Goal: Task Accomplishment & Management: Use online tool/utility

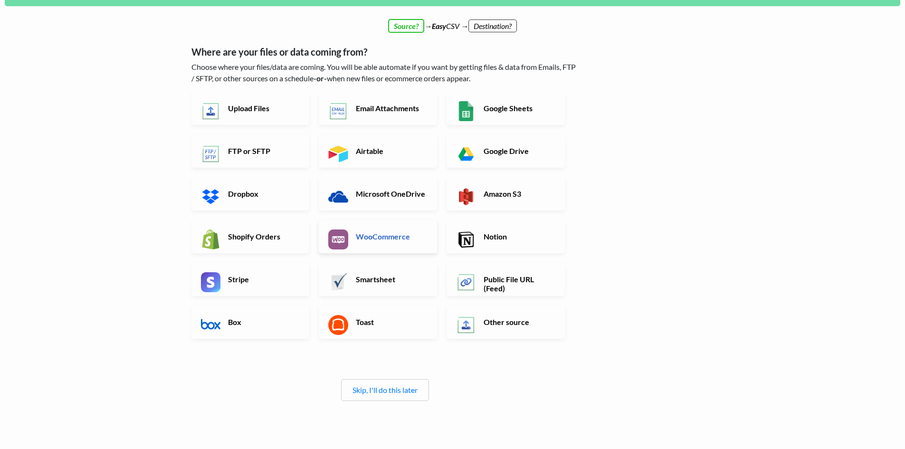
scroll to position [47, 0]
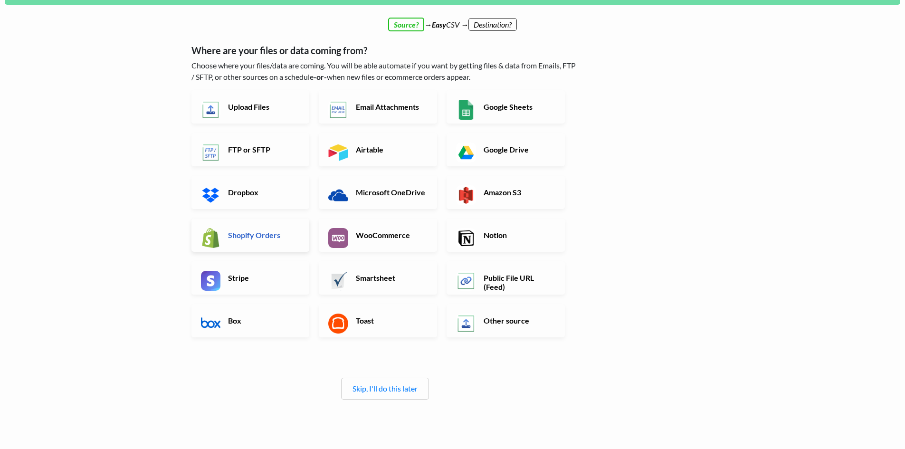
click at [274, 235] on h6 "Shopify Orders" at bounding box center [263, 234] width 75 height 9
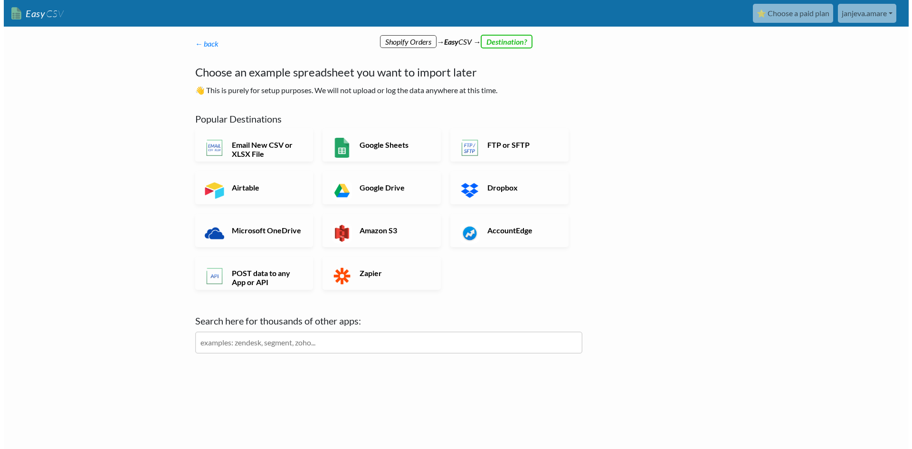
scroll to position [0, 0]
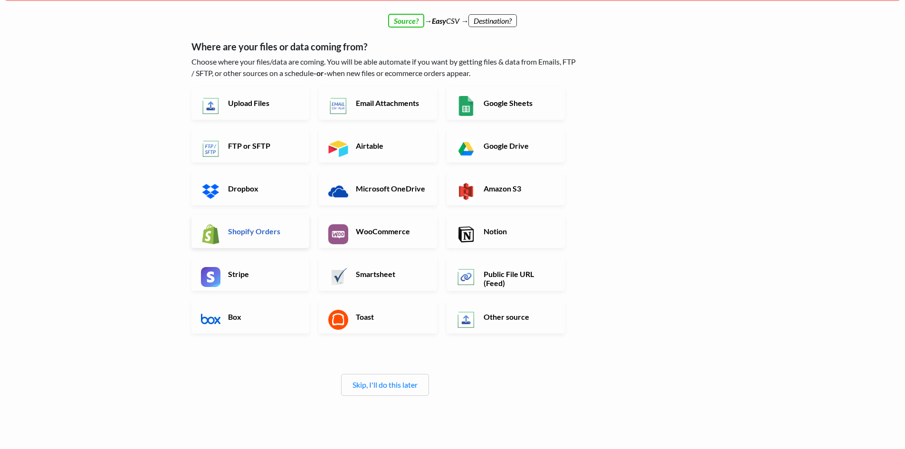
scroll to position [47, 0]
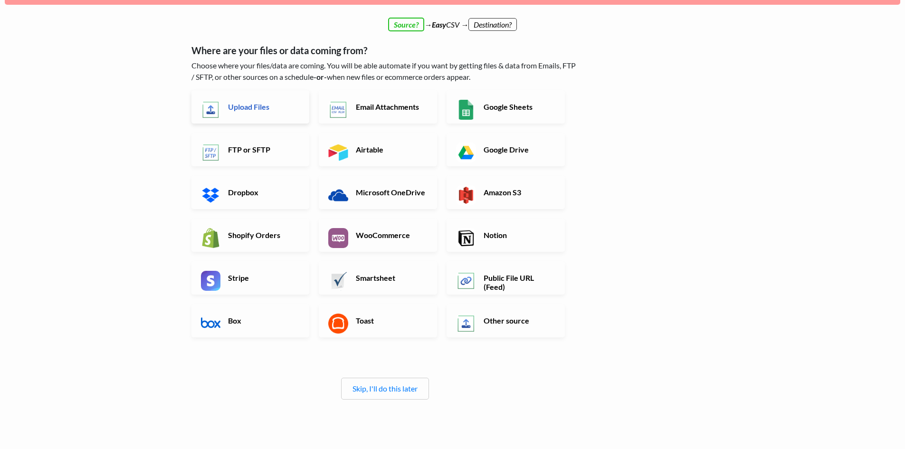
click at [248, 113] on link "Upload Files" at bounding box center [250, 106] width 118 height 33
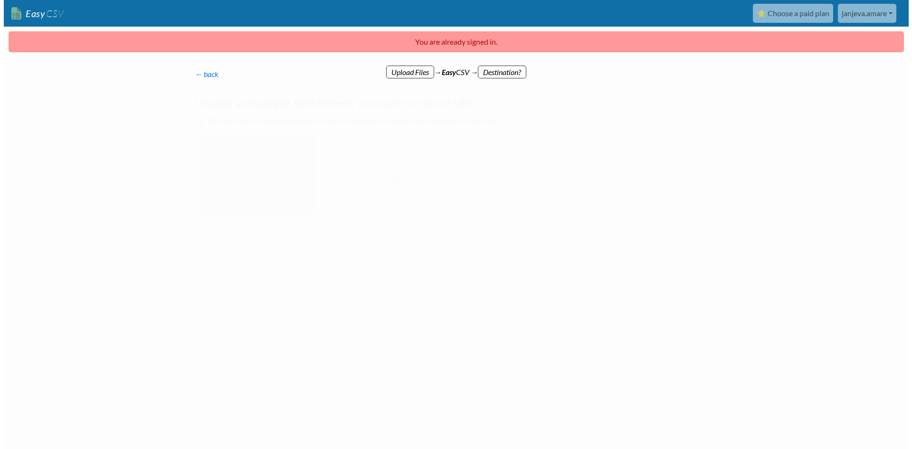
scroll to position [0, 0]
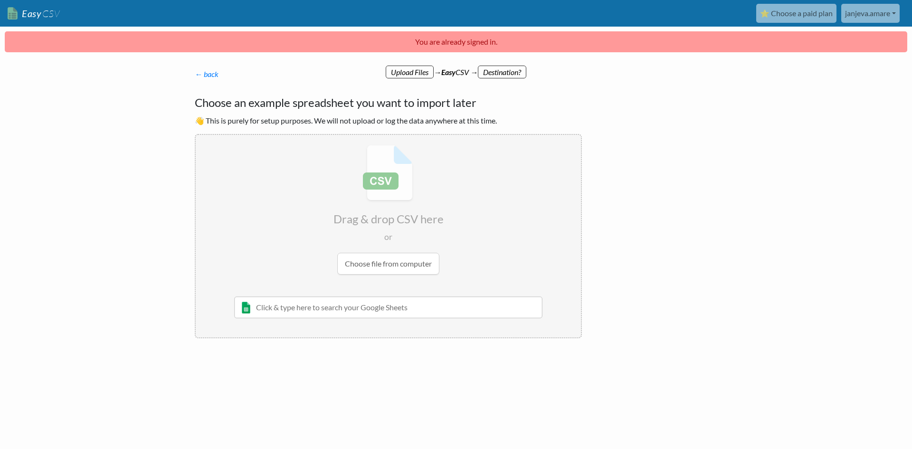
click at [382, 264] on input "file" at bounding box center [388, 210] width 385 height 150
type input "C:\fakepath\test csv.csv"
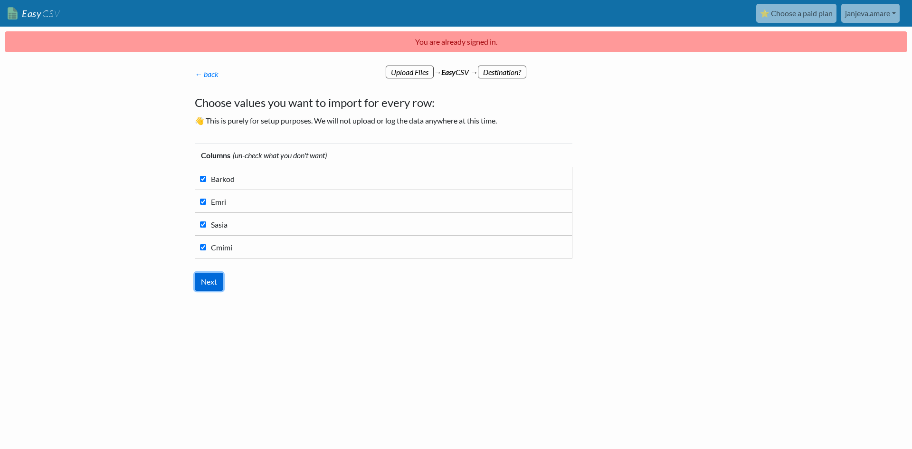
click at [213, 283] on input "Next" at bounding box center [209, 282] width 28 height 18
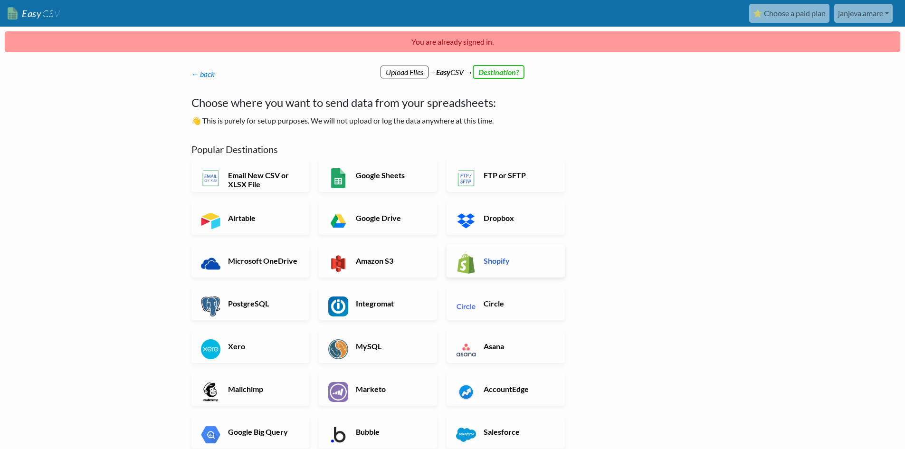
click at [496, 254] on link "Shopify" at bounding box center [505, 260] width 118 height 33
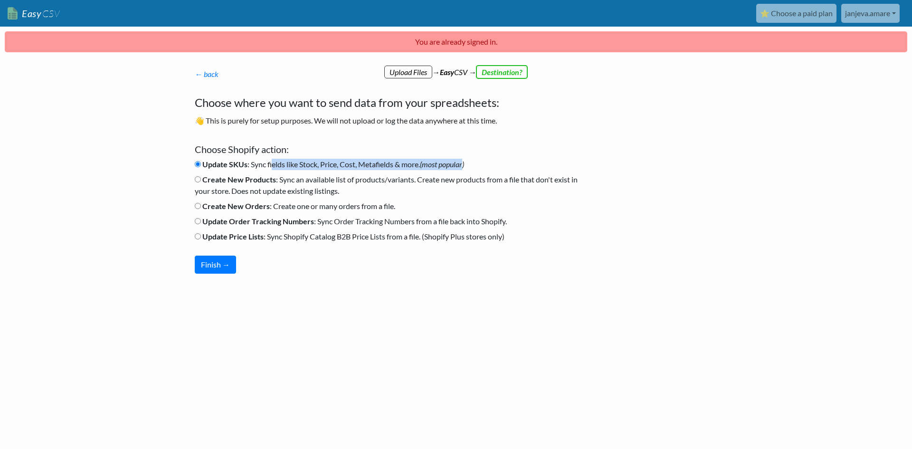
drag, startPoint x: 274, startPoint y: 162, endPoint x: 467, endPoint y: 166, distance: 193.3
click at [464, 166] on label "Update SKUs : Sync fields like Stock, Price, Cost, Metafields & more. (most pop…" at bounding box center [329, 164] width 269 height 11
click at [464, 166] on icon "(most popular)" at bounding box center [442, 164] width 44 height 9
click at [201, 166] on input "Update SKUs : Sync fields like Stock, Price, Cost, Metafields & more. (most pop…" at bounding box center [198, 164] width 6 height 6
click at [219, 259] on button "Finish →" at bounding box center [215, 264] width 41 height 18
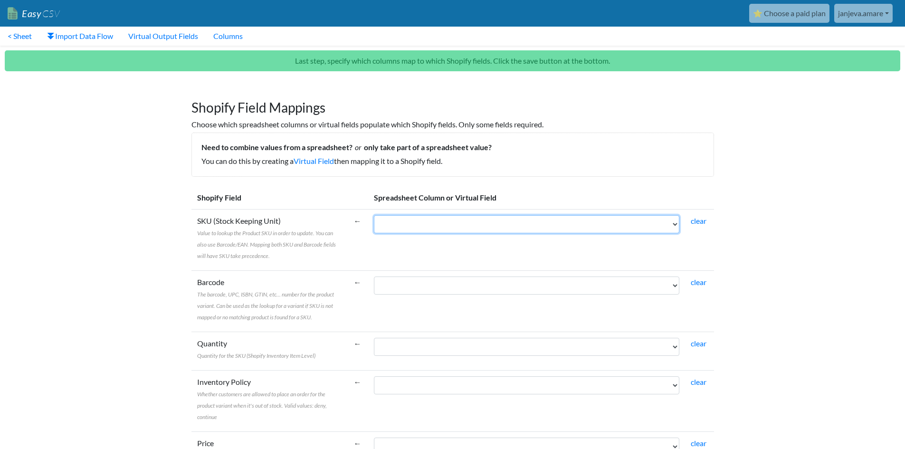
click at [472, 223] on select "Barkod [PERSON_NAME]" at bounding box center [526, 224] width 305 height 18
select select "cr_748848"
click at [374, 215] on select "Barkod [PERSON_NAME]" at bounding box center [526, 224] width 305 height 18
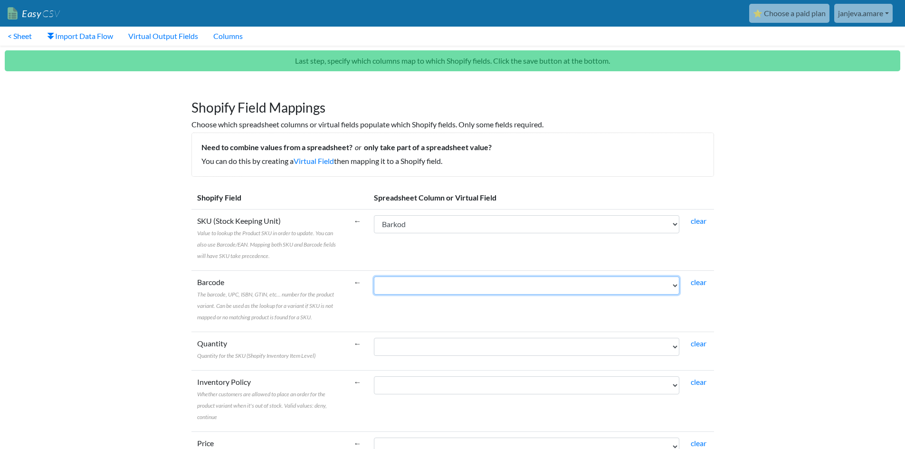
click at [437, 289] on select "Barkod Emri Sasia Cmimi" at bounding box center [526, 285] width 305 height 18
select select "cr_748848"
click at [374, 276] on select "Barkod Emri Sasia Cmimi" at bounding box center [526, 285] width 305 height 18
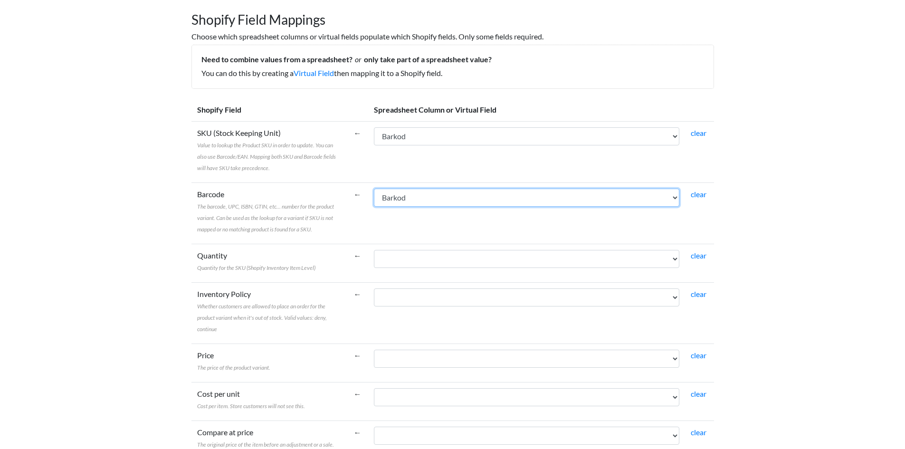
scroll to position [95, 0]
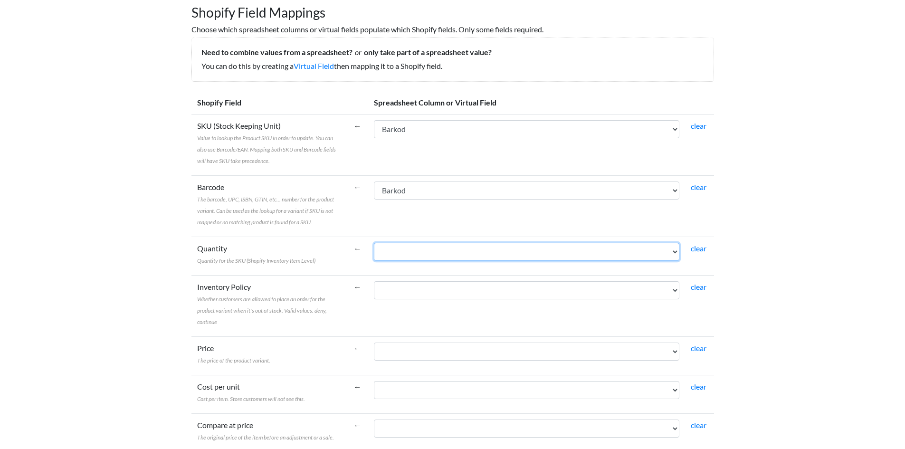
click at [399, 255] on select "Barkod Emri Sasia Cmimi" at bounding box center [526, 252] width 305 height 18
select select "cr_748850"
click at [374, 243] on select "Barkod Emri Sasia Cmimi" at bounding box center [526, 252] width 305 height 18
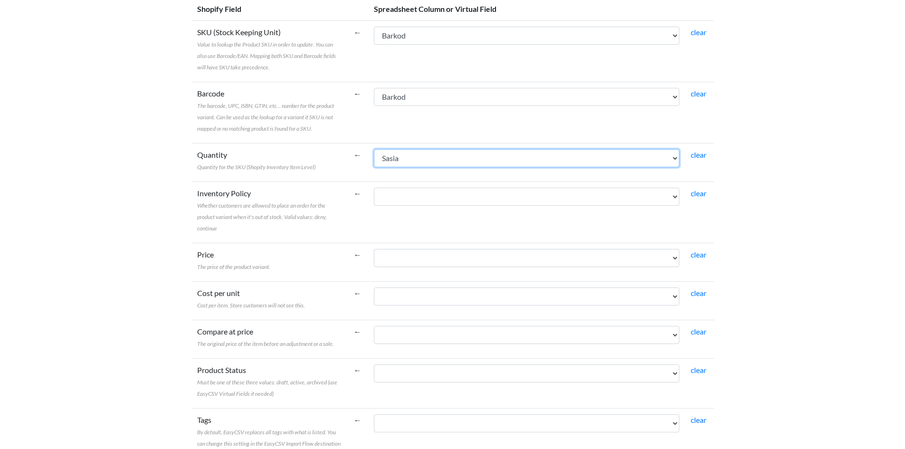
scroll to position [190, 0]
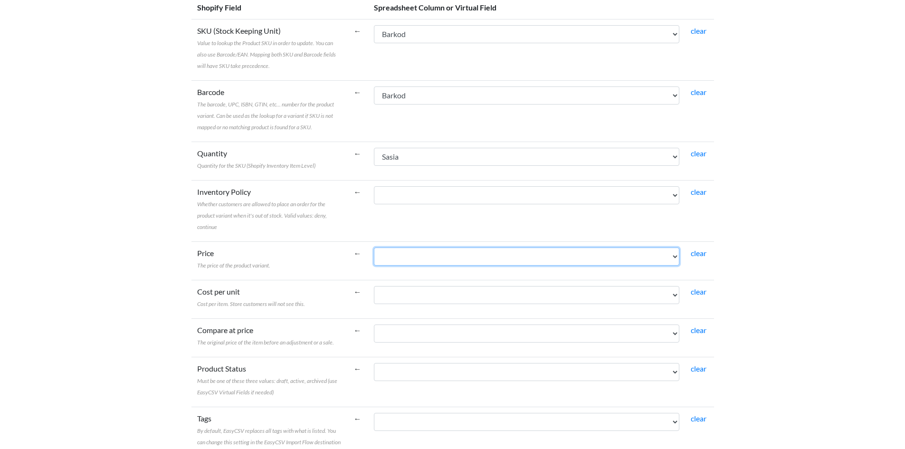
click at [399, 261] on select "Barkod Emri Sasia Cmimi" at bounding box center [526, 256] width 305 height 18
select select "cr_748851"
click at [374, 247] on select "Barkod Emri Sasia Cmimi" at bounding box center [526, 256] width 305 height 18
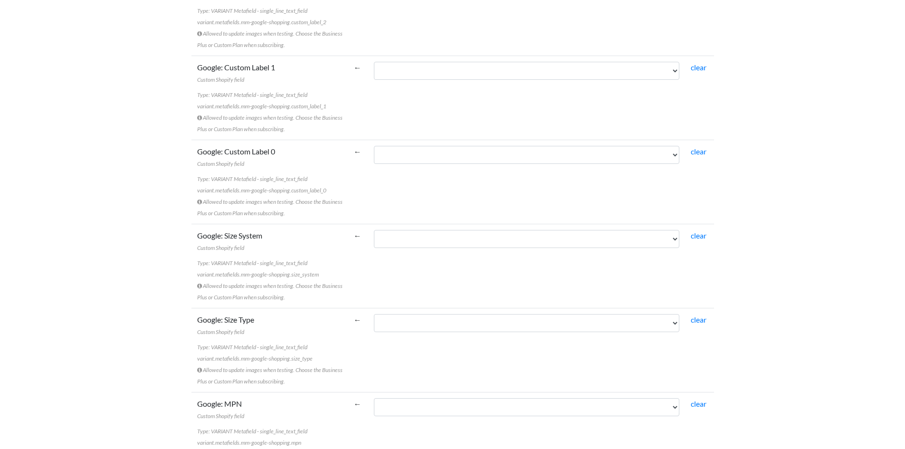
scroll to position [5276, 0]
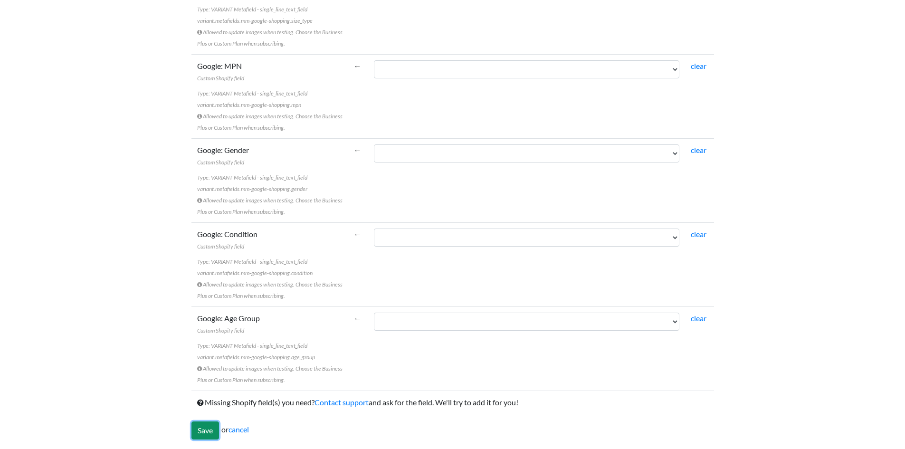
click at [193, 423] on input "Save" at bounding box center [205, 430] width 28 height 18
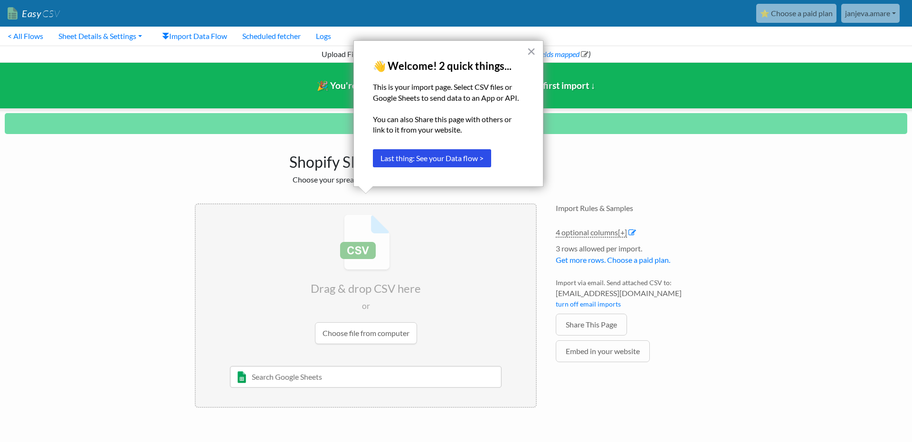
click at [385, 304] on input "file" at bounding box center [366, 279] width 340 height 150
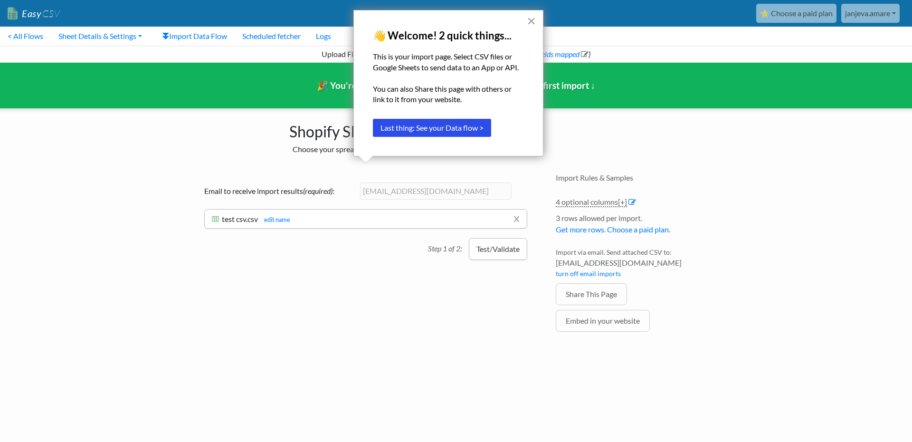
click at [503, 252] on button "Test/Validate" at bounding box center [498, 249] width 58 height 22
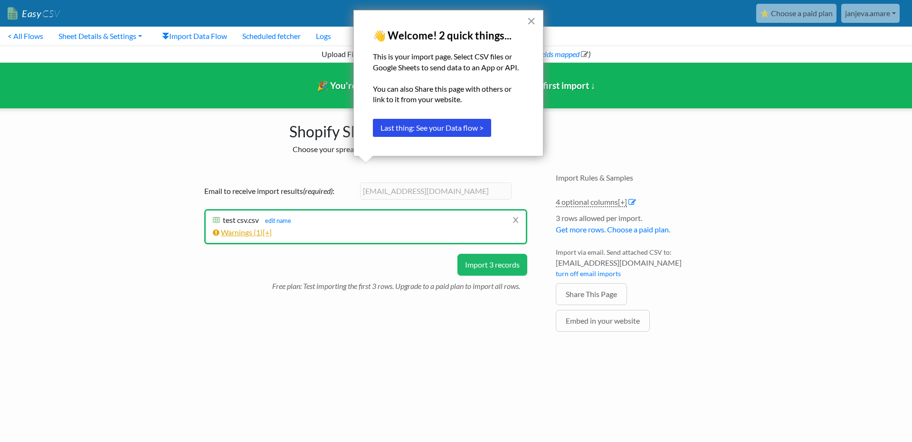
click at [249, 234] on link "Warnings ( 1 ) [+]" at bounding box center [242, 231] width 59 height 9
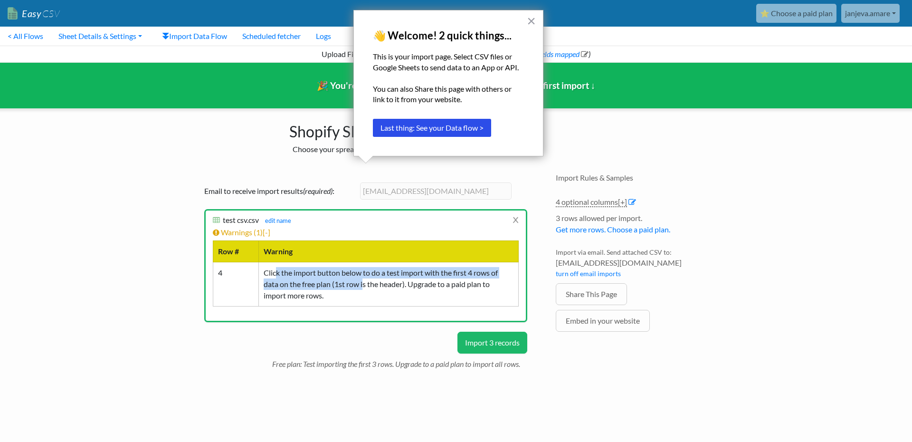
drag, startPoint x: 276, startPoint y: 277, endPoint x: 365, endPoint y: 280, distance: 89.3
click at [365, 280] on td "Click the import button below to do a test import with the first 4 rows of data…" at bounding box center [389, 284] width 260 height 44
click at [330, 286] on td "Click the import button below to do a test import with the first 4 rows of data…" at bounding box center [389, 284] width 260 height 44
drag, startPoint x: 299, startPoint y: 287, endPoint x: 391, endPoint y: 284, distance: 92.2
click at [386, 285] on td "Click the import button below to do a test import with the first 4 rows of data…" at bounding box center [389, 284] width 260 height 44
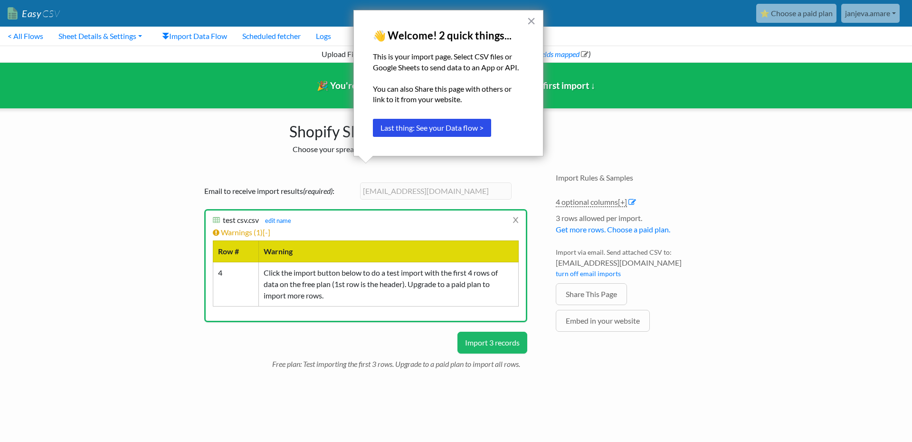
click at [391, 284] on td "Click the import button below to do a test import with the first 4 rows of data…" at bounding box center [389, 284] width 260 height 44
drag, startPoint x: 345, startPoint y: 284, endPoint x: 409, endPoint y: 284, distance: 63.6
click at [409, 284] on td "Click the import button below to do a test import with the first 4 rows of data…" at bounding box center [389, 284] width 260 height 44
click at [486, 349] on button "Import 3 records" at bounding box center [492, 342] width 70 height 22
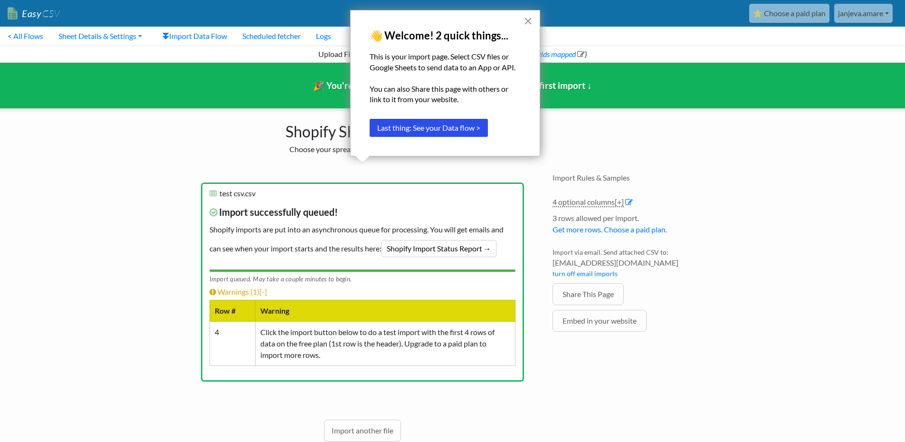
click at [525, 22] on button "×" at bounding box center [527, 20] width 9 height 15
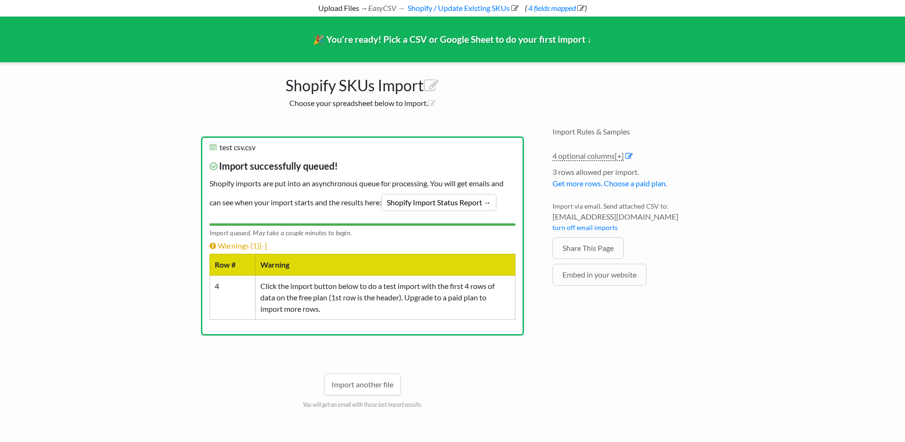
scroll to position [47, 0]
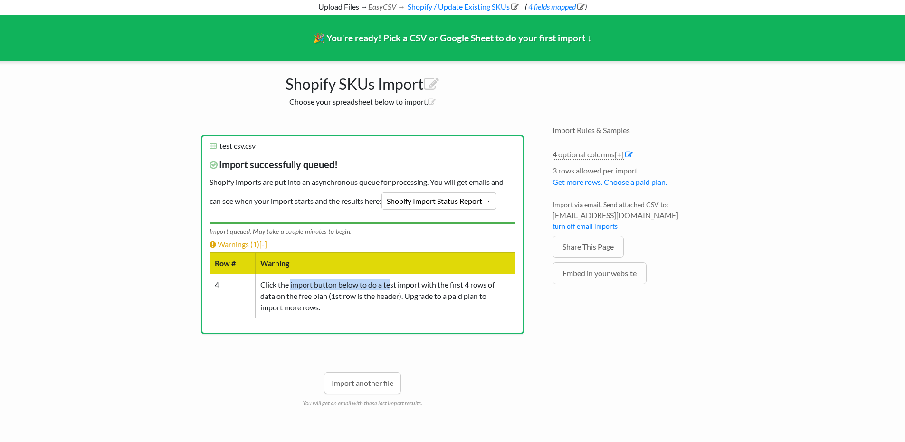
drag, startPoint x: 292, startPoint y: 282, endPoint x: 391, endPoint y: 287, distance: 99.4
click at [391, 287] on td "Click the import button below to do a test import with the first 4 rows of data…" at bounding box center [385, 296] width 260 height 44
drag, startPoint x: 298, startPoint y: 81, endPoint x: 401, endPoint y: 77, distance: 103.6
click at [401, 77] on h1 "Shopify SKUs Import" at bounding box center [362, 81] width 342 height 23
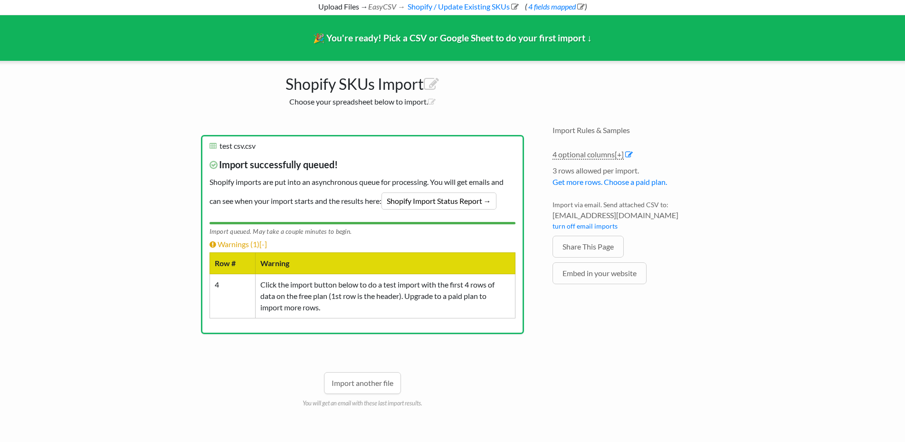
click at [384, 127] on div "Email to receive import results (required) : janjeva.amare@gmail.com x test csv…" at bounding box center [362, 275] width 342 height 300
click at [468, 202] on link "Shopify Import Status Report →" at bounding box center [438, 200] width 115 height 17
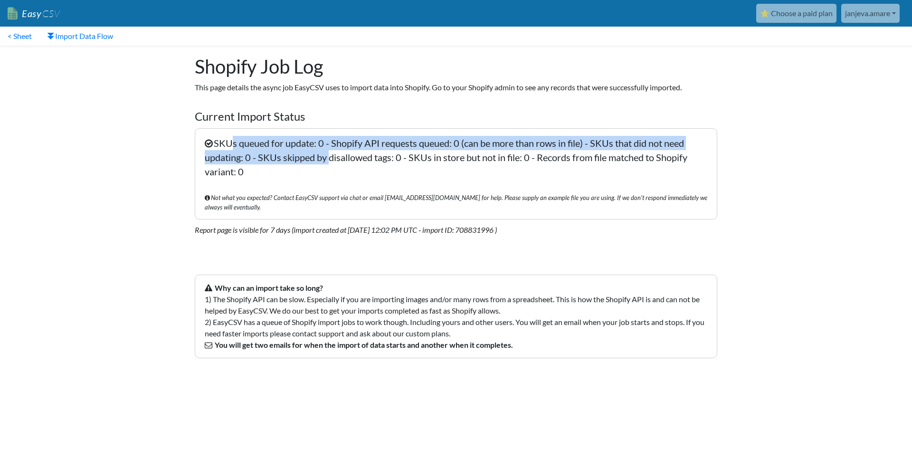
drag, startPoint x: 229, startPoint y: 147, endPoint x: 327, endPoint y: 152, distance: 98.0
click at [327, 152] on p "SKUs queued for update: 0 - Shopify API requests queued: 0 (can be more than ro…" at bounding box center [456, 173] width 522 height 91
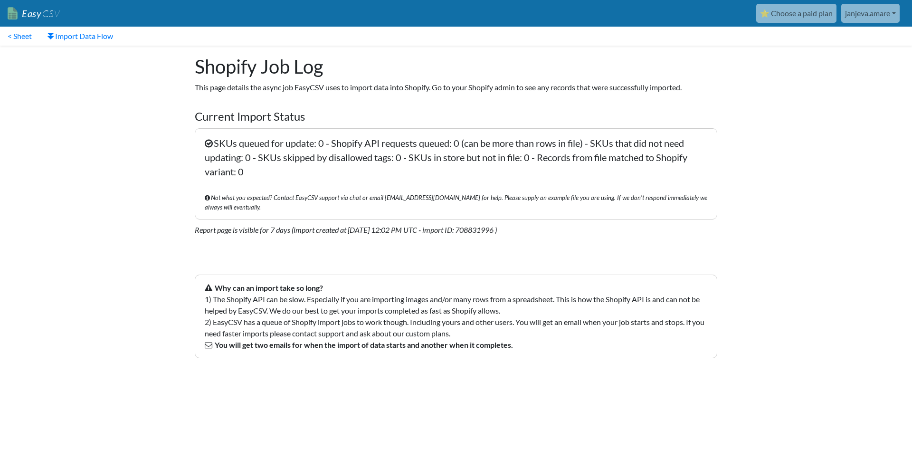
click at [329, 158] on p "SKUs queued for update: 0 - Shopify API requests queued: 0 (can be more than ro…" at bounding box center [456, 173] width 522 height 91
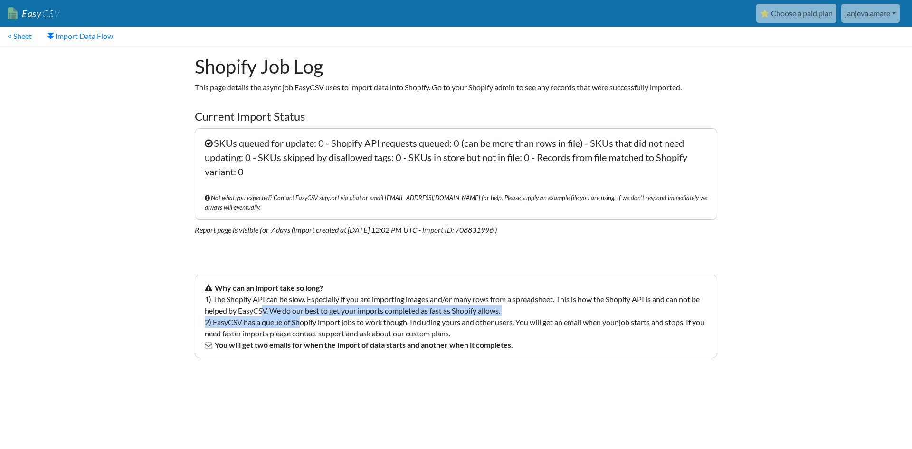
drag, startPoint x: 265, startPoint y: 298, endPoint x: 302, endPoint y: 310, distance: 38.9
click at [302, 310] on p "Why can an import take so long? 1) The Shopify API can be slow. Especially if y…" at bounding box center [456, 316] width 522 height 84
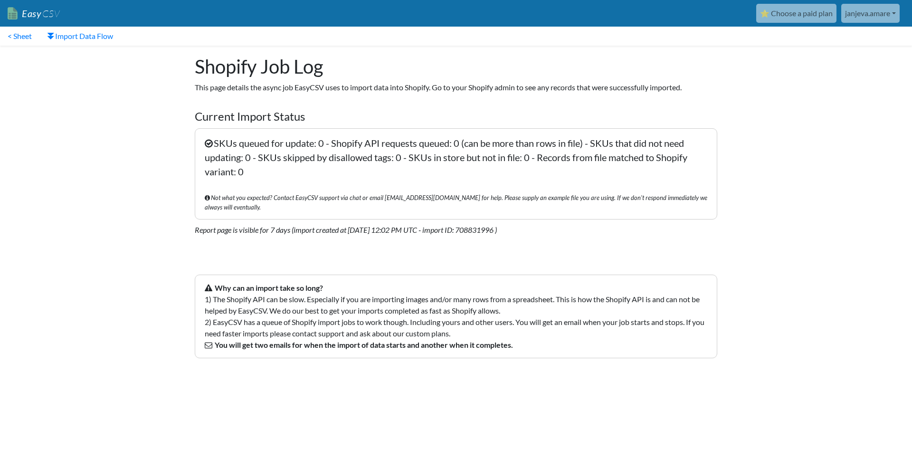
click at [303, 310] on p "Why can an import take so long? 1) The Shopify API can be slow. Especially if y…" at bounding box center [456, 316] width 522 height 84
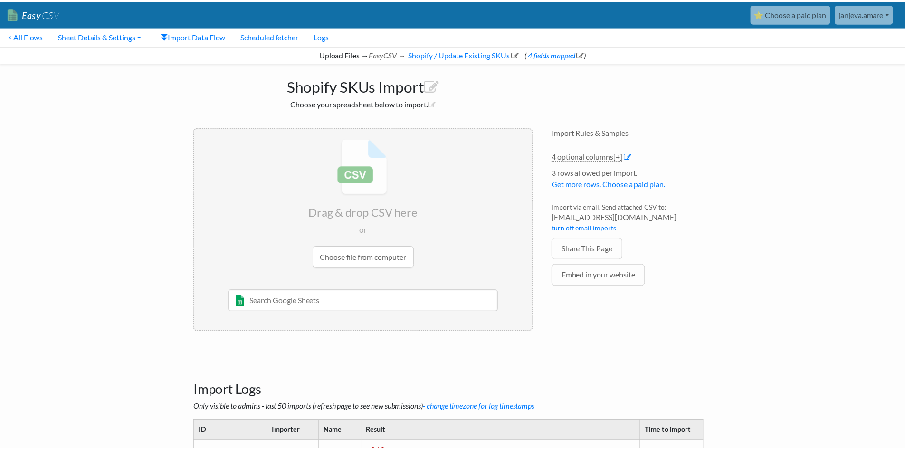
scroll to position [44, 0]
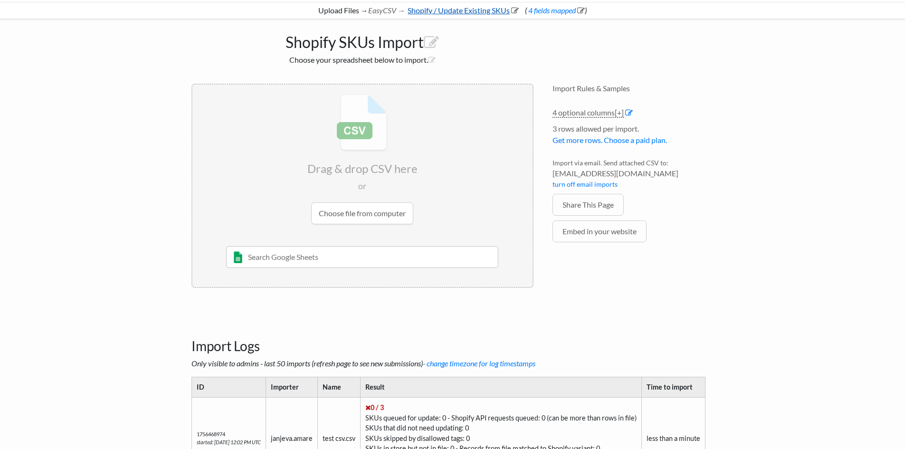
click at [449, 13] on link "Shopify / Update Existing SKUs" at bounding box center [462, 10] width 113 height 9
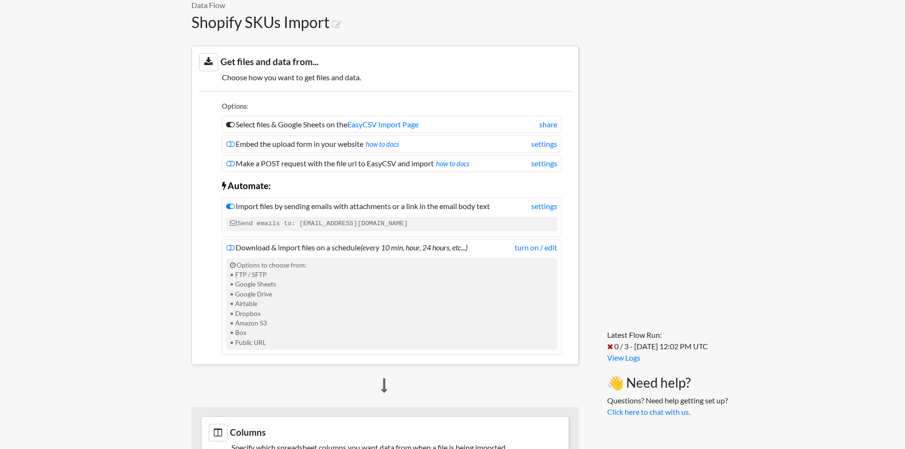
scroll to position [47, 0]
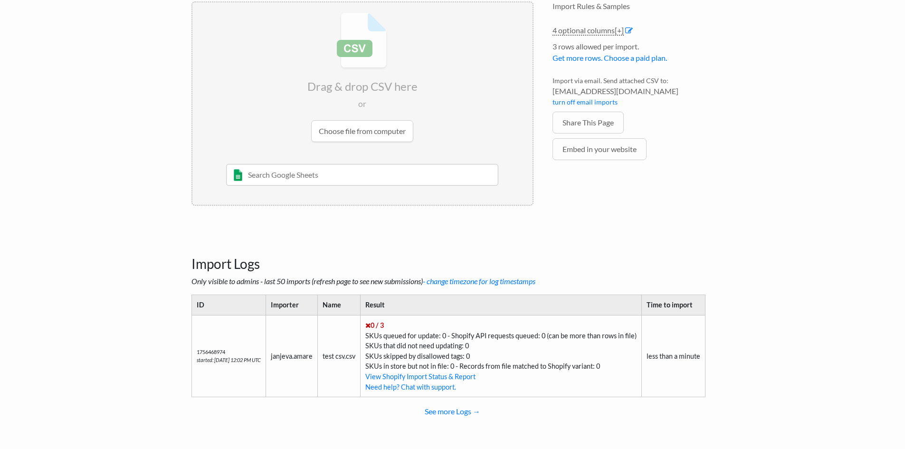
scroll to position [127, 0]
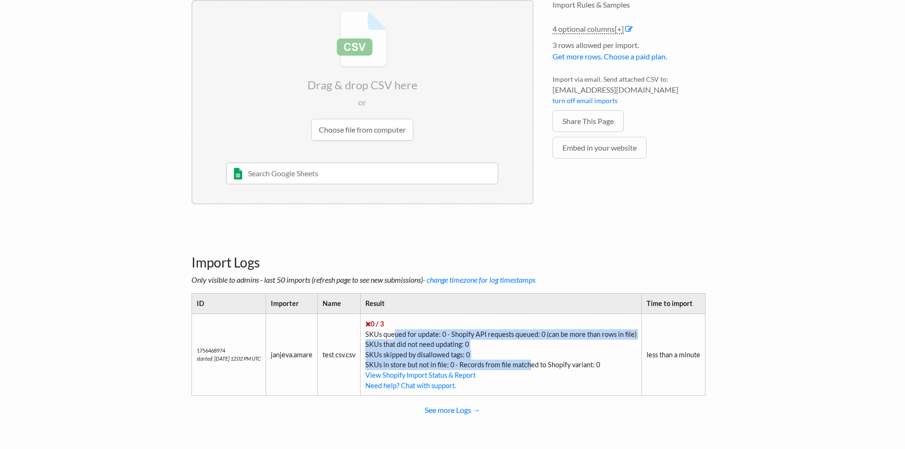
drag, startPoint x: 400, startPoint y: 336, endPoint x: 580, endPoint y: 363, distance: 182.1
click at [559, 363] on td "0 / 3 SKUs queued for update: 0 - Shopify API requests queued: 0 (can be more t…" at bounding box center [500, 354] width 281 height 82
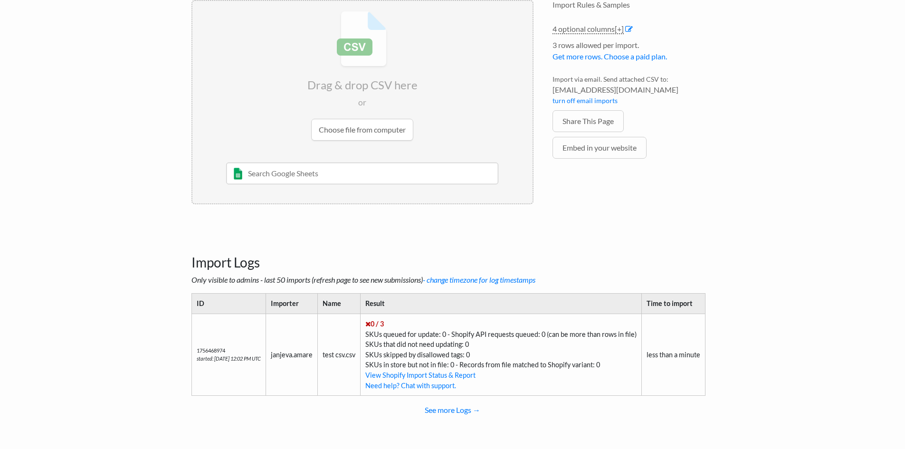
click at [656, 363] on td "less than a minute" at bounding box center [673, 354] width 64 height 82
drag, startPoint x: 667, startPoint y: 355, endPoint x: 688, endPoint y: 355, distance: 20.9
click at [688, 355] on td "less than a minute" at bounding box center [673, 354] width 64 height 82
click at [567, 353] on td "0 / 3 SKUs queued for update: 0 - Shopify API requests queued: 0 (can be more t…" at bounding box center [500, 354] width 281 height 82
drag, startPoint x: 383, startPoint y: 362, endPoint x: 586, endPoint y: 368, distance: 202.9
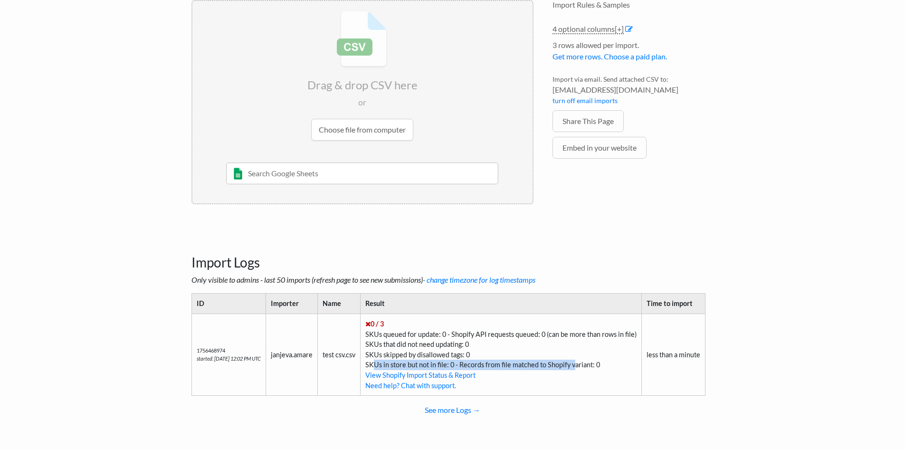
click at [585, 368] on td "0 / 3 SKUs queued for update: 0 - Shopify API requests queued: 0 (can be more t…" at bounding box center [500, 354] width 281 height 82
click at [588, 368] on td "0 / 3 SKUs queued for update: 0 - Shopify API requests queued: 0 (can be more t…" at bounding box center [500, 354] width 281 height 82
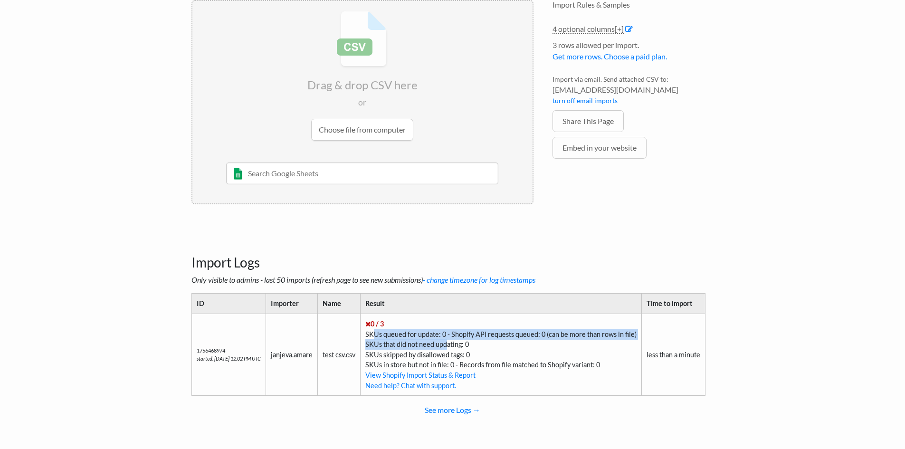
drag, startPoint x: 381, startPoint y: 330, endPoint x: 458, endPoint y: 341, distance: 77.6
click at [457, 341] on td "0 / 3 SKUs queued for update: 0 - Shopify API requests queued: 0 (can be more t…" at bounding box center [500, 354] width 281 height 82
click at [459, 341] on td "0 / 3 SKUs queued for update: 0 - Shopify API requests queued: 0 (can be more t…" at bounding box center [500, 354] width 281 height 82
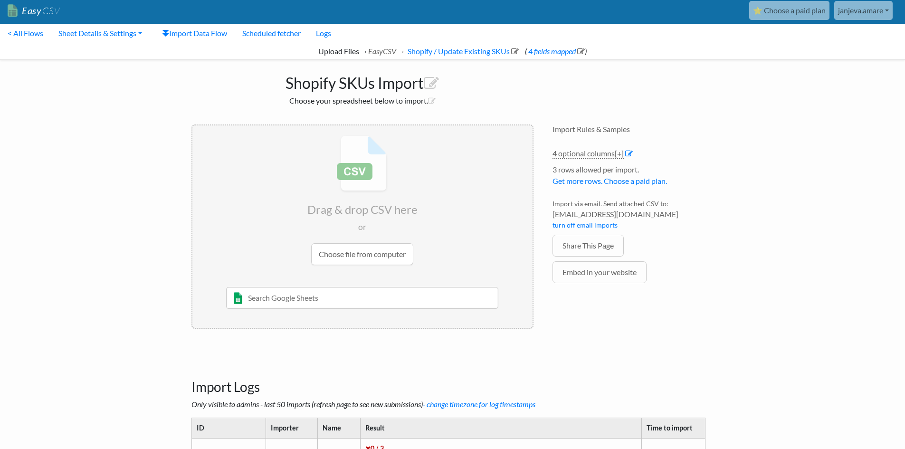
scroll to position [0, 0]
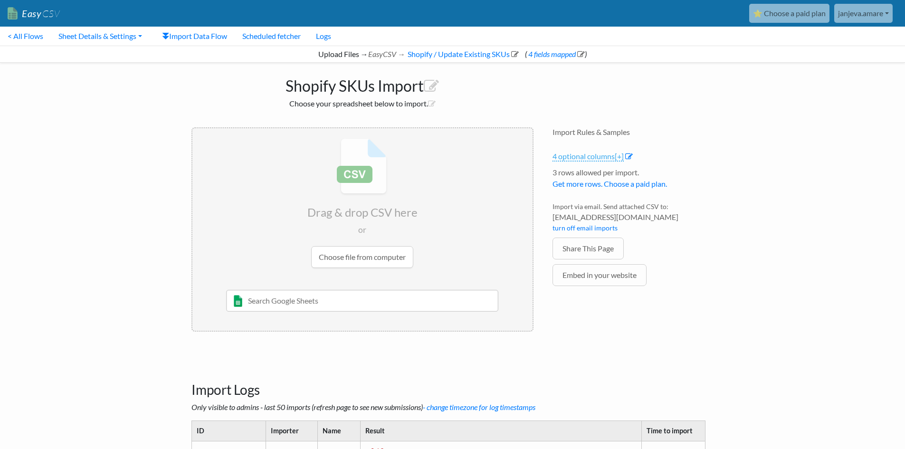
click at [596, 154] on link "4 optional columns [+]" at bounding box center [587, 156] width 71 height 10
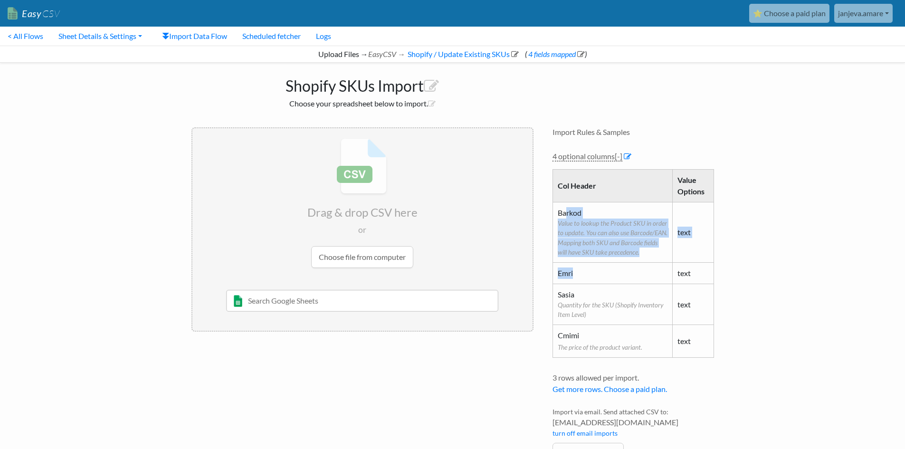
drag, startPoint x: 565, startPoint y: 214, endPoint x: 648, endPoint y: 266, distance: 98.4
click at [648, 266] on tbody "Barkod Value to lookup the Product SKU in order to update. You can also use Bar…" at bounding box center [632, 280] width 161 height 156
click at [630, 255] on span "Value to lookup the Product SKU in order to update. You can also use Barcode/EA…" at bounding box center [612, 237] width 110 height 39
click at [625, 251] on span "Value to lookup the Product SKU in order to update. You can also use Barcode/EA…" at bounding box center [612, 237] width 110 height 39
click at [607, 250] on span "Value to lookup the Product SKU in order to update. You can also use Barcode/EA…" at bounding box center [612, 237] width 110 height 39
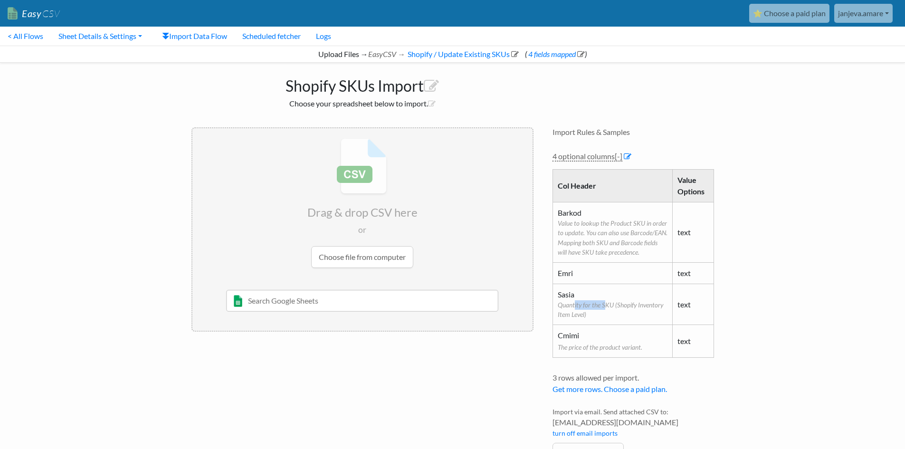
drag, startPoint x: 575, startPoint y: 302, endPoint x: 604, endPoint y: 304, distance: 29.5
click at [604, 304] on span "Quantity for the SKU (Shopify Inventory Item Level)" at bounding box center [612, 309] width 110 height 19
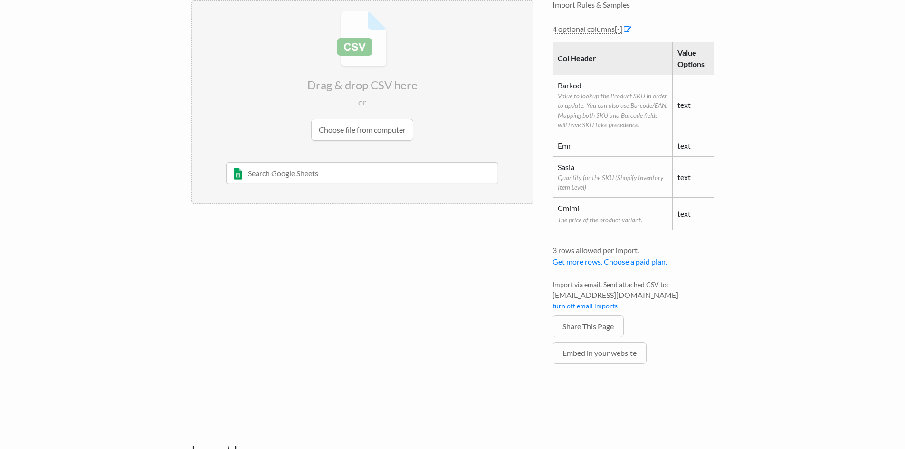
scroll to position [142, 0]
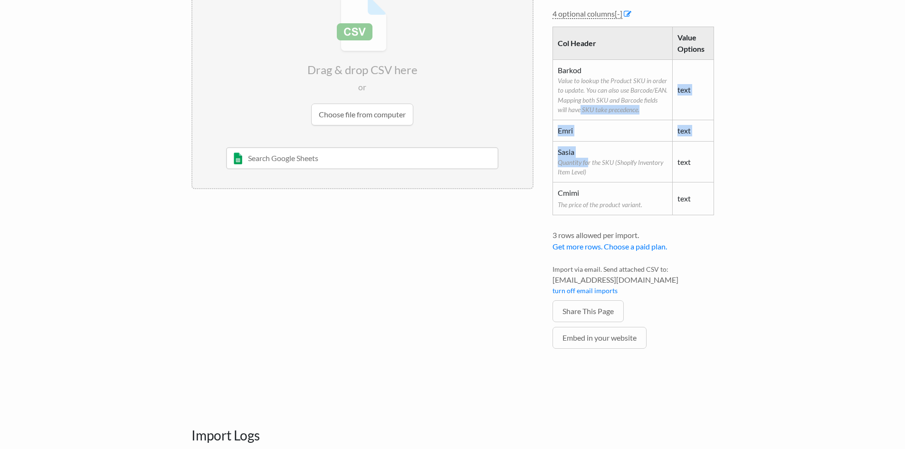
drag, startPoint x: 588, startPoint y: 162, endPoint x: 570, endPoint y: 108, distance: 57.4
click at [570, 109] on tbody "Barkod Value to lookup the Product SKU in order to update. You can also use Bar…" at bounding box center [632, 137] width 161 height 156
click at [600, 172] on span "Quantity for the SKU (Shopify Inventory Item Level)" at bounding box center [612, 167] width 110 height 19
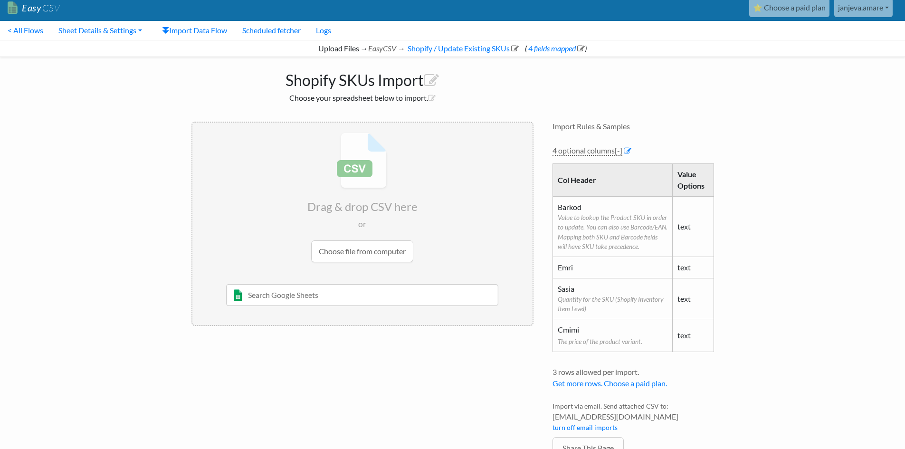
scroll to position [0, 0]
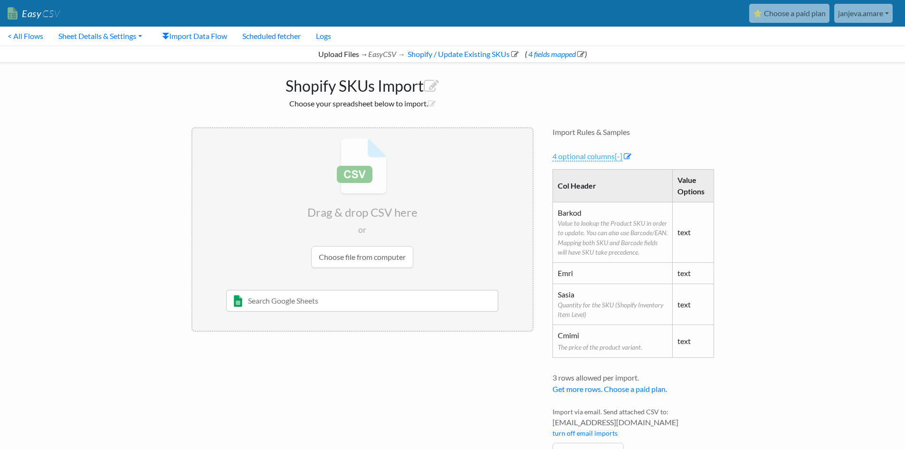
click at [591, 160] on link "4 optional columns [-]" at bounding box center [587, 156] width 70 height 10
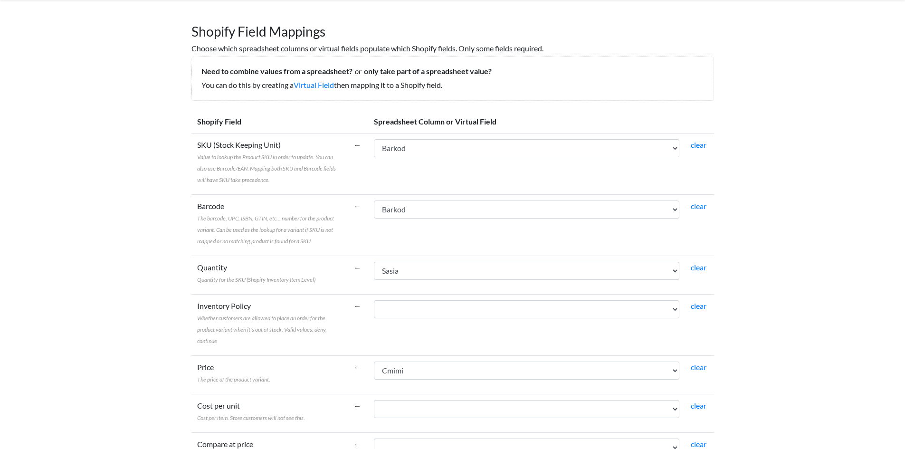
scroll to position [165, 0]
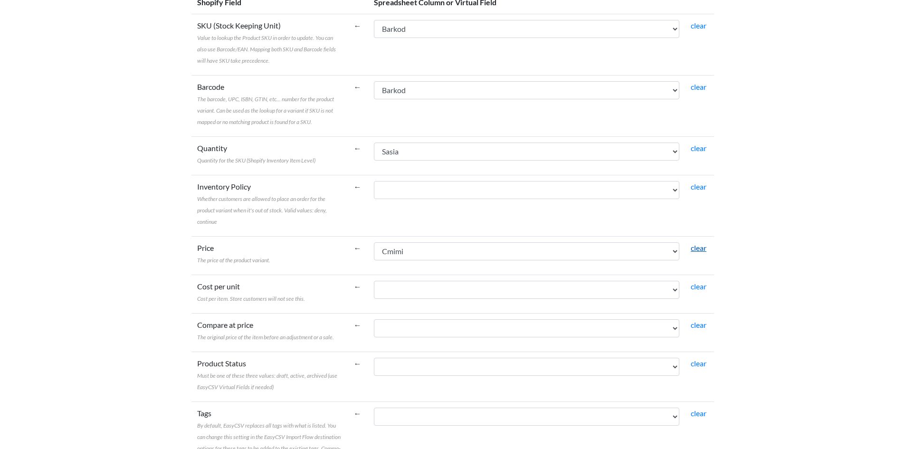
click at [693, 247] on link "clear" at bounding box center [698, 247] width 16 height 9
select select
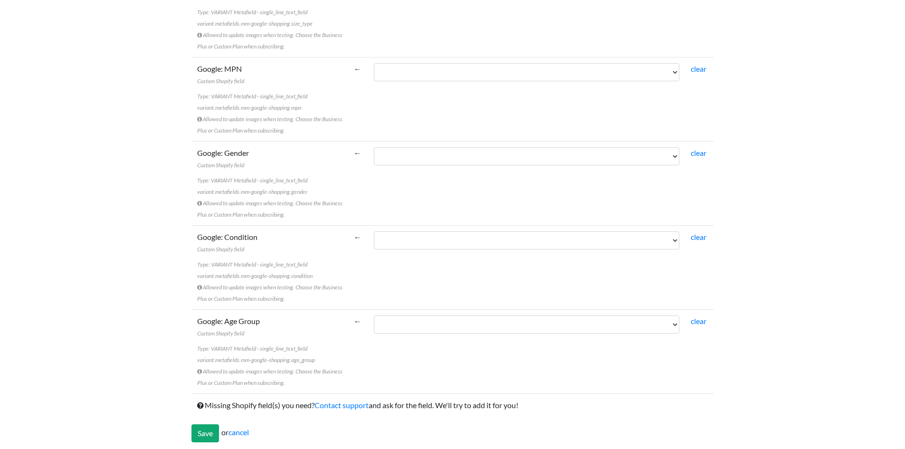
scroll to position [5246, 0]
click at [211, 433] on input "Save" at bounding box center [205, 430] width 28 height 18
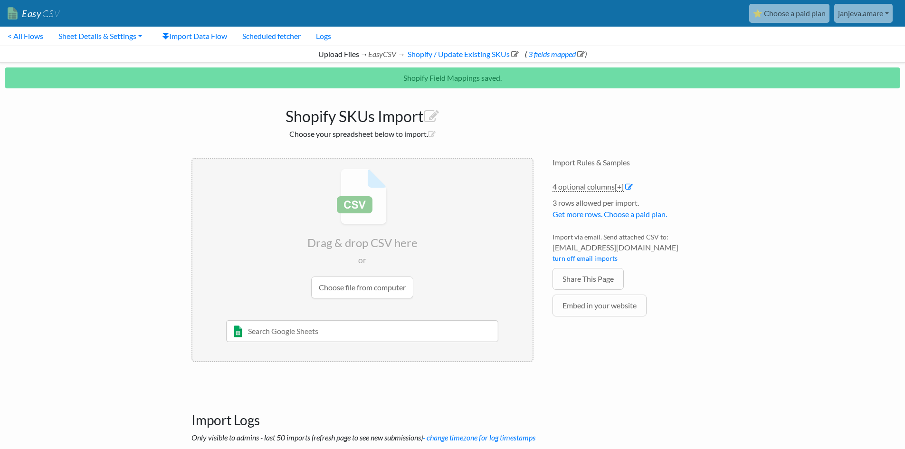
click at [367, 283] on input "file" at bounding box center [362, 234] width 340 height 150
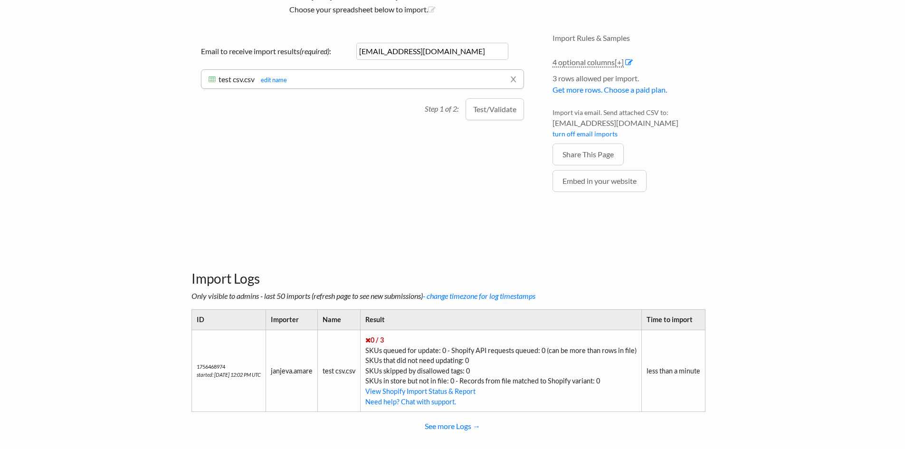
scroll to position [95, 0]
click at [499, 114] on button "Test/Validate" at bounding box center [494, 108] width 58 height 22
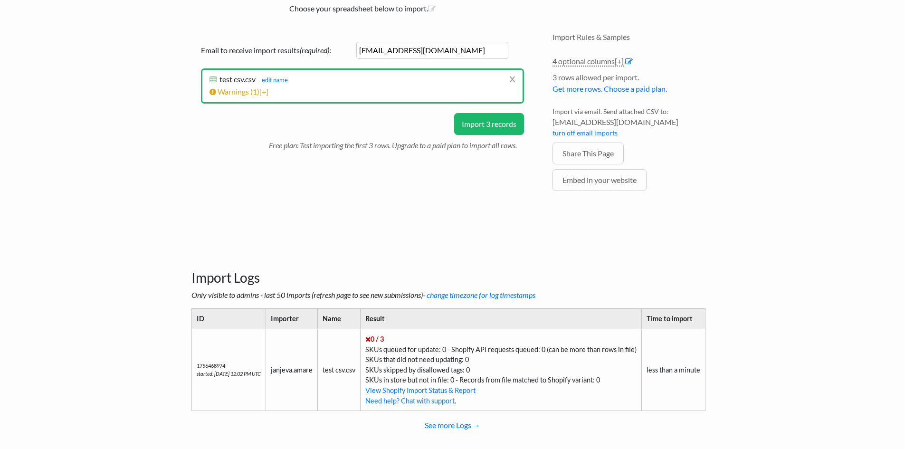
click at [488, 131] on button "Import 3 records" at bounding box center [489, 124] width 70 height 22
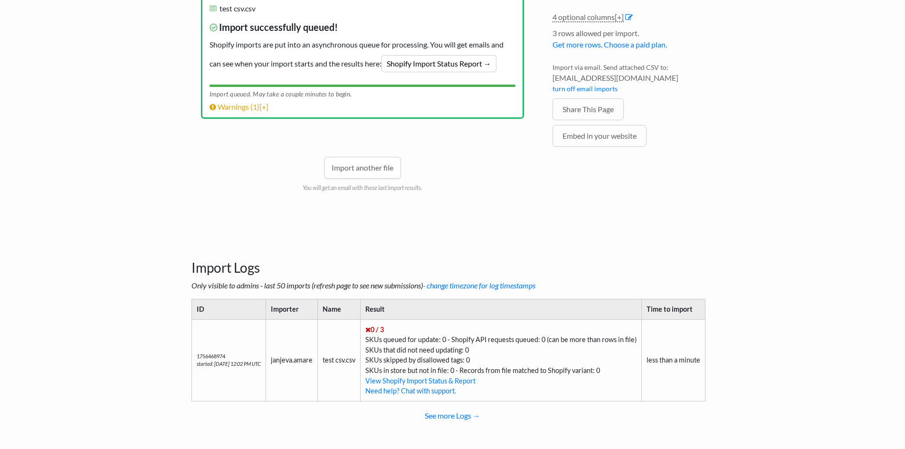
scroll to position [145, 0]
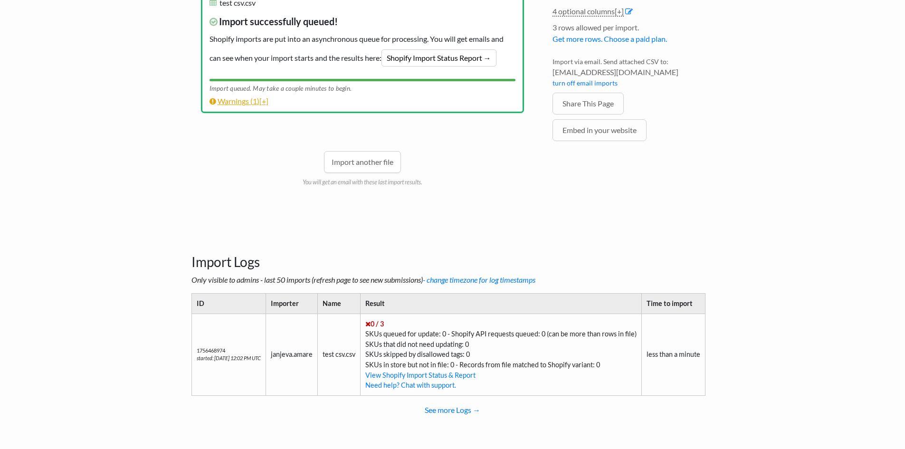
click at [227, 102] on link "Warnings ( 1 ) [+]" at bounding box center [238, 100] width 59 height 9
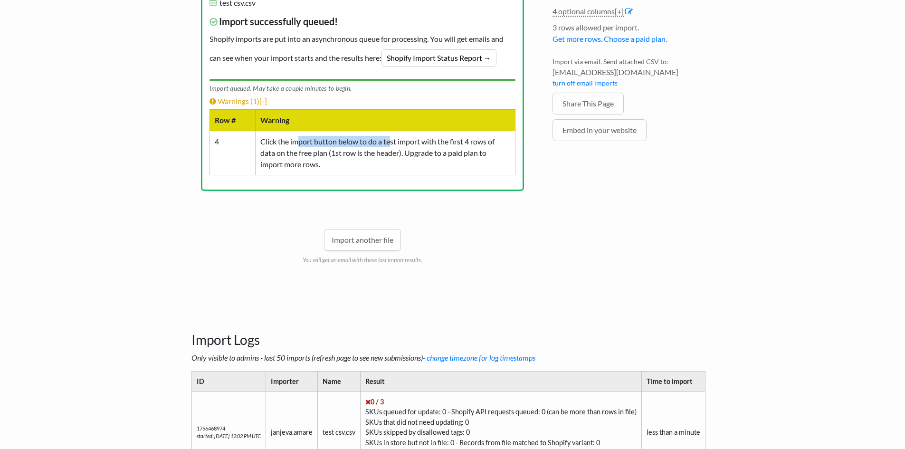
drag, startPoint x: 297, startPoint y: 144, endPoint x: 393, endPoint y: 144, distance: 96.4
click at [393, 144] on td "Click the import button below to do a test import with the first 4 rows of data…" at bounding box center [385, 153] width 260 height 44
drag, startPoint x: 329, startPoint y: 142, endPoint x: 414, endPoint y: 143, distance: 84.5
click at [414, 143] on td "Click the import button below to do a test import with the first 4 rows of data…" at bounding box center [385, 153] width 260 height 44
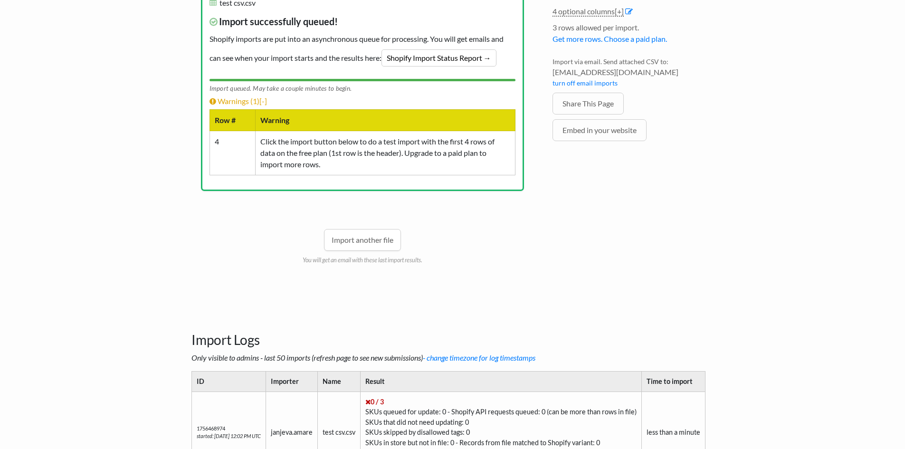
click at [418, 144] on td "Click the import button below to do a test import with the first 4 rows of data…" at bounding box center [385, 153] width 260 height 44
drag, startPoint x: 406, startPoint y: 142, endPoint x: 488, endPoint y: 157, distance: 82.7
click at [488, 157] on td "Click the import button below to do a test import with the first 4 rows of data…" at bounding box center [385, 153] width 260 height 44
click at [488, 151] on td "Click the import button below to do a test import with the first 4 rows of data…" at bounding box center [385, 153] width 260 height 44
drag, startPoint x: 325, startPoint y: 156, endPoint x: 495, endPoint y: 158, distance: 170.0
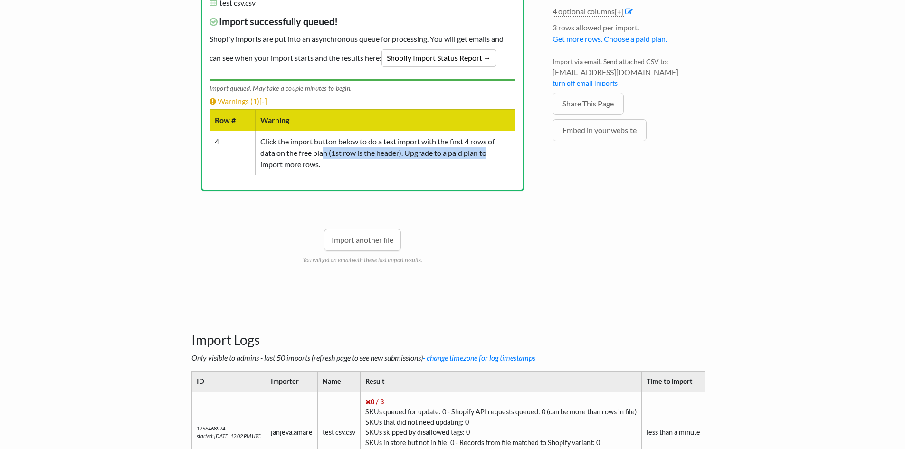
click at [495, 158] on td "Click the import button below to do a test import with the first 4 rows of data…" at bounding box center [385, 153] width 260 height 44
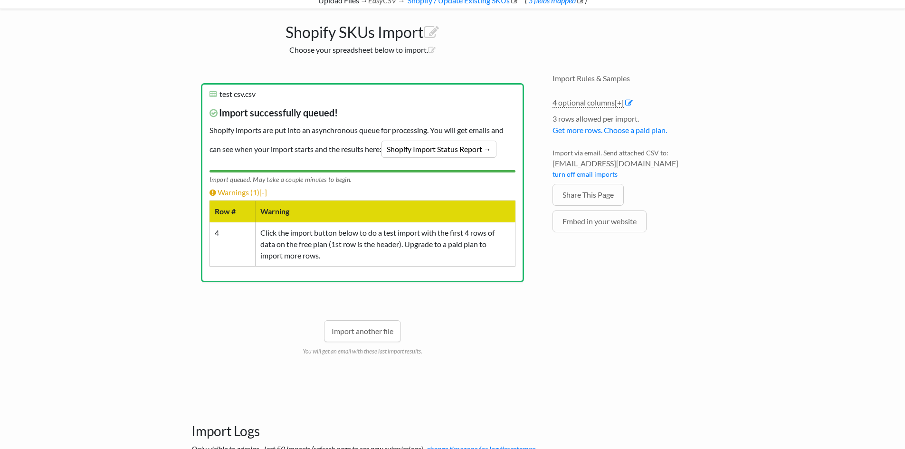
scroll to position [50, 0]
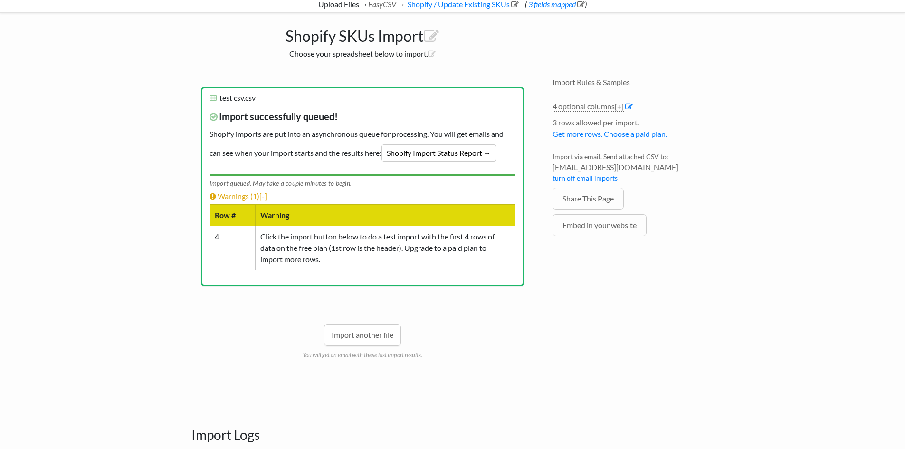
click at [387, 328] on link "Import another file" at bounding box center [362, 335] width 77 height 22
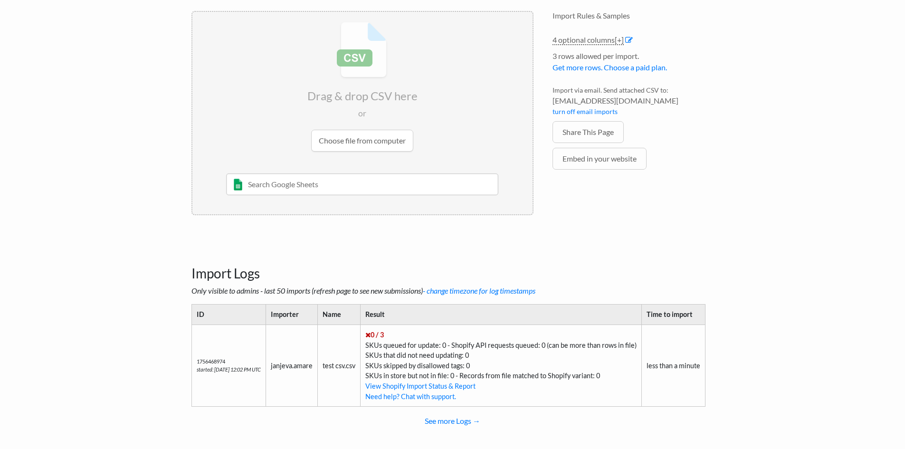
scroll to position [127, 0]
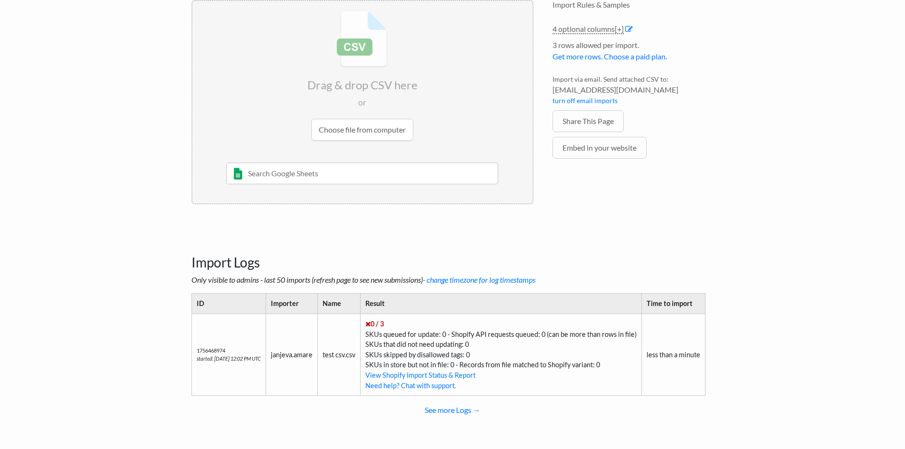
click at [345, 178] on input "text" at bounding box center [362, 173] width 272 height 22
click at [348, 228] on div "Import Logs Only visible to admins - last 50 imports (refresh page to see new s…" at bounding box center [452, 331] width 541 height 220
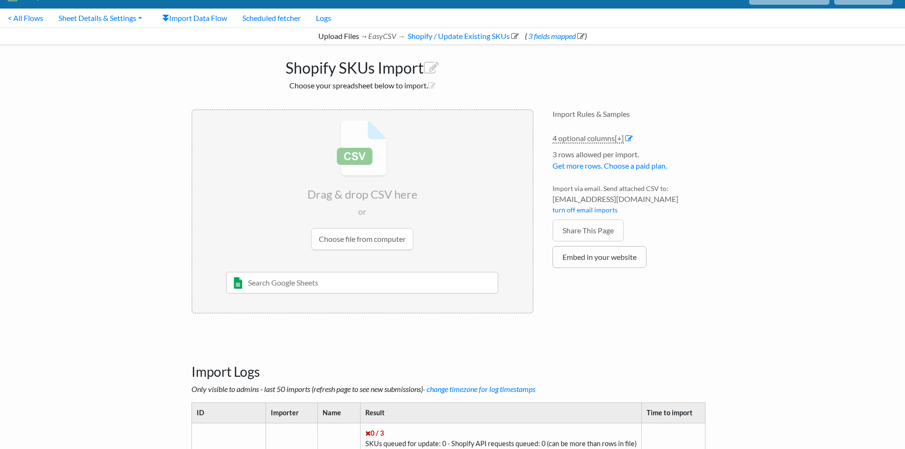
scroll to position [0, 0]
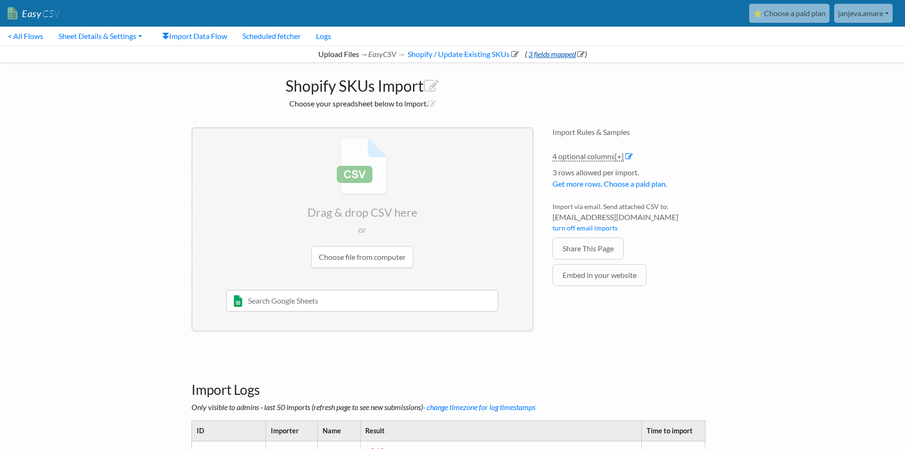
click at [547, 52] on link "3 fields mapped" at bounding box center [556, 53] width 58 height 9
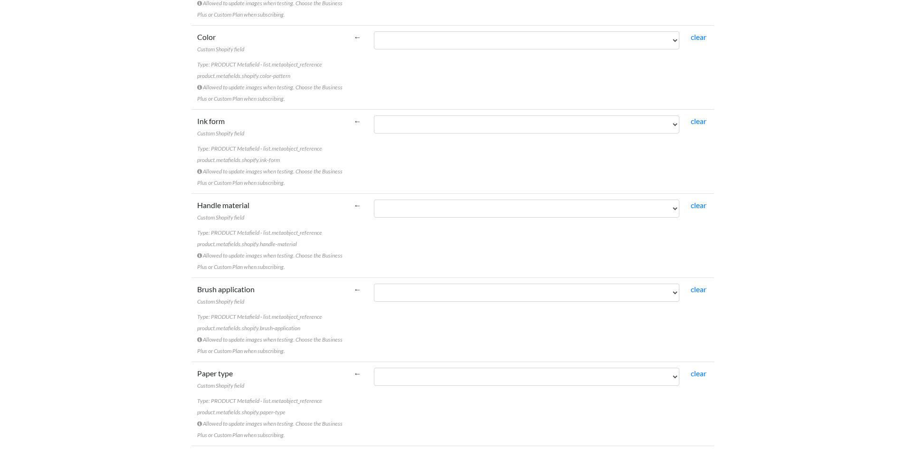
scroll to position [1092, 0]
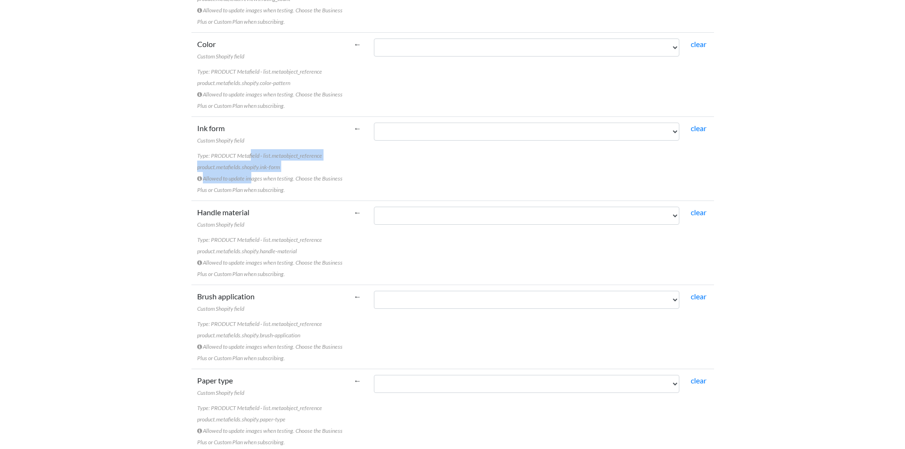
drag, startPoint x: 250, startPoint y: 165, endPoint x: 250, endPoint y: 156, distance: 9.0
click at [250, 156] on td "Ink form Custom Shopify field Type: PRODUCT Metafield - list.metaobject_referen…" at bounding box center [269, 158] width 157 height 84
click at [264, 252] on span "product.metafields.shopify.handle-material" at bounding box center [247, 250] width 100 height 7
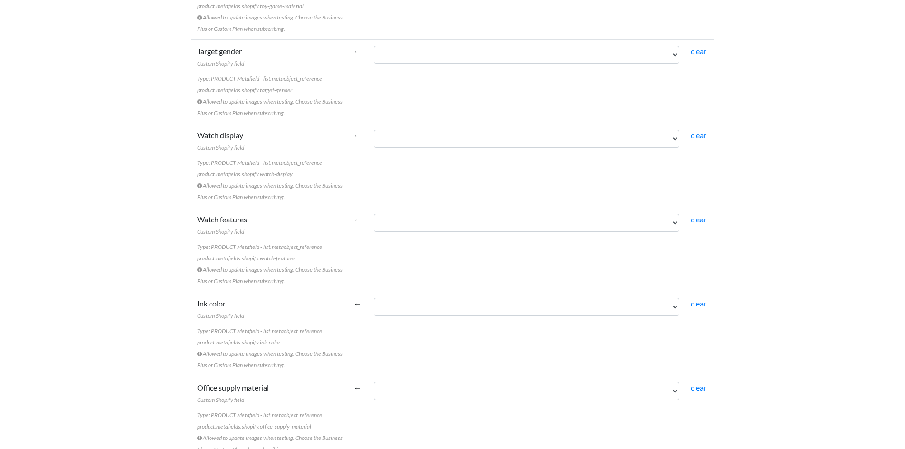
scroll to position [2754, 0]
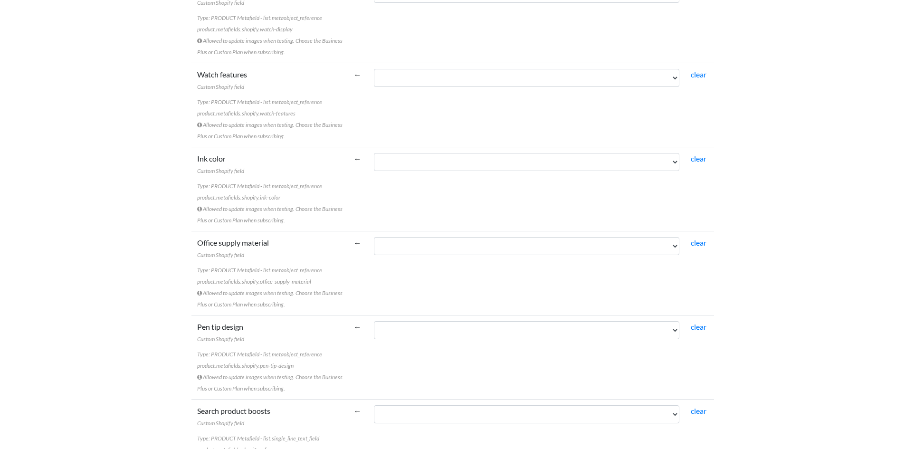
click at [92, 211] on body "Easy CSV ⭐ Choose a paid plan janjeva.amare Janjeva Amare All Flows All CSV Gen…" at bounding box center [452, 93] width 905 height 5694
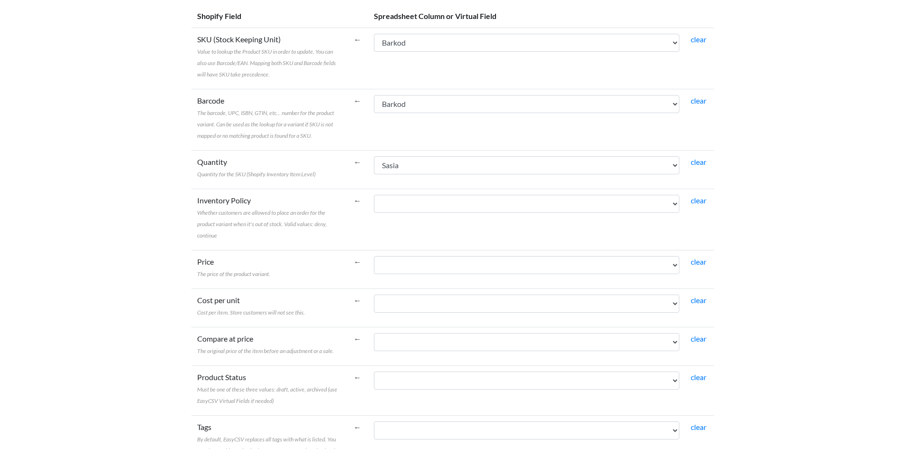
scroll to position [0, 0]
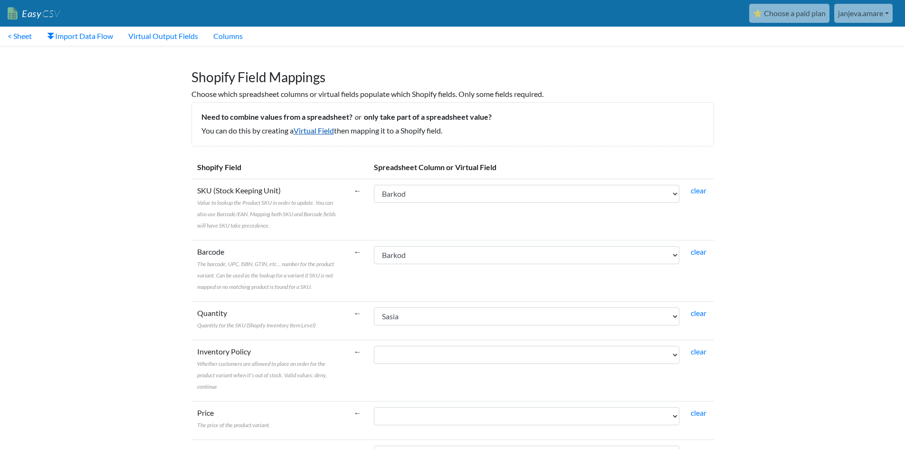
click at [327, 128] on link "Virtual Field" at bounding box center [313, 130] width 40 height 9
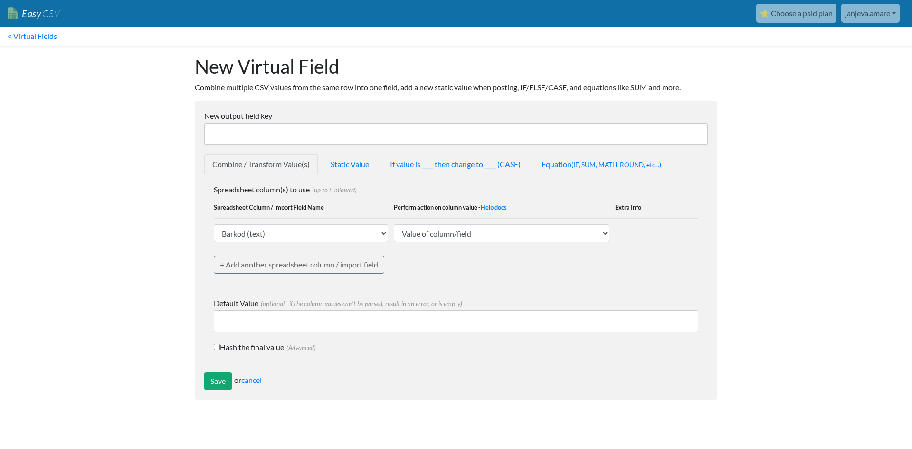
click at [327, 128] on input "New output field key" at bounding box center [455, 134] width 503 height 22
click at [408, 232] on select "Value of column/field Upcase Downcase Sentence case (first letter is capitalize…" at bounding box center [502, 233] width 216 height 18
click at [52, 157] on body "Easy CSV ⭐ Choose a paid plan janjeva.amare Janjeva Amare All Flows All CSV Gen…" at bounding box center [456, 204] width 912 height 409
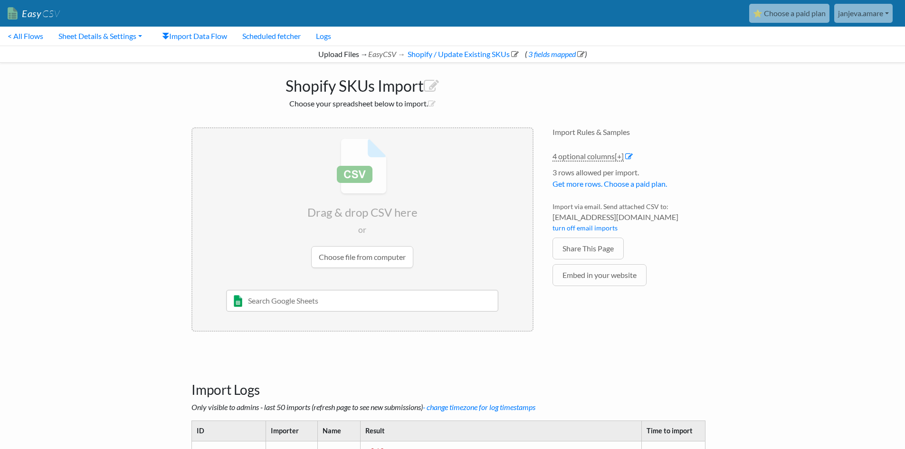
click at [878, 14] on link "janjeva.amare" at bounding box center [863, 13] width 58 height 19
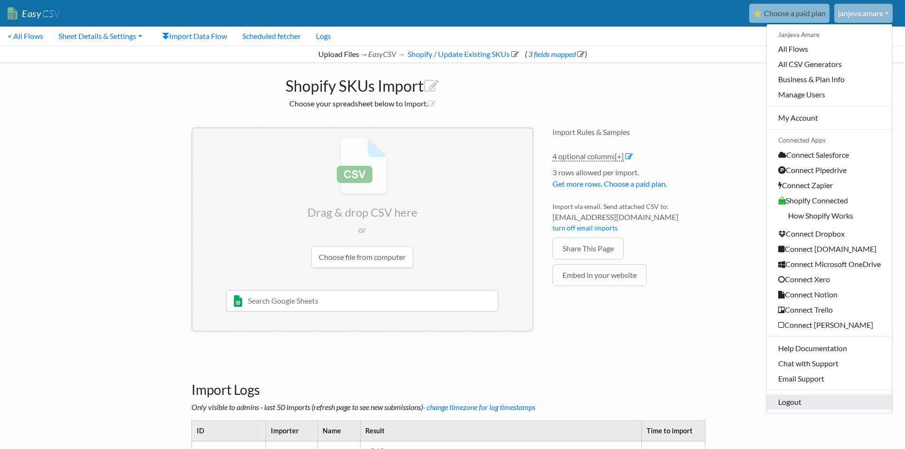
click at [815, 402] on link "Logout" at bounding box center [828, 401] width 125 height 15
